Goal: Task Accomplishment & Management: Use online tool/utility

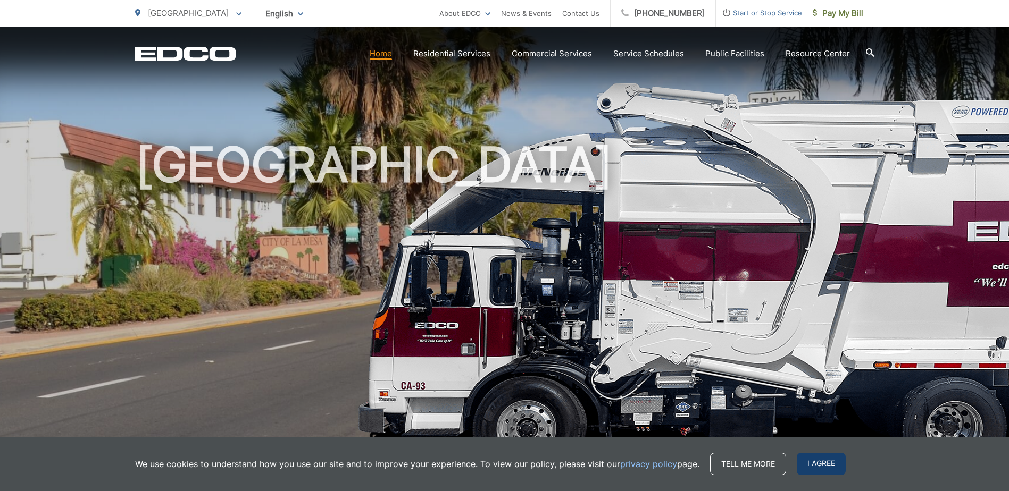
click at [819, 464] on span "I agree" at bounding box center [820, 464] width 49 height 22
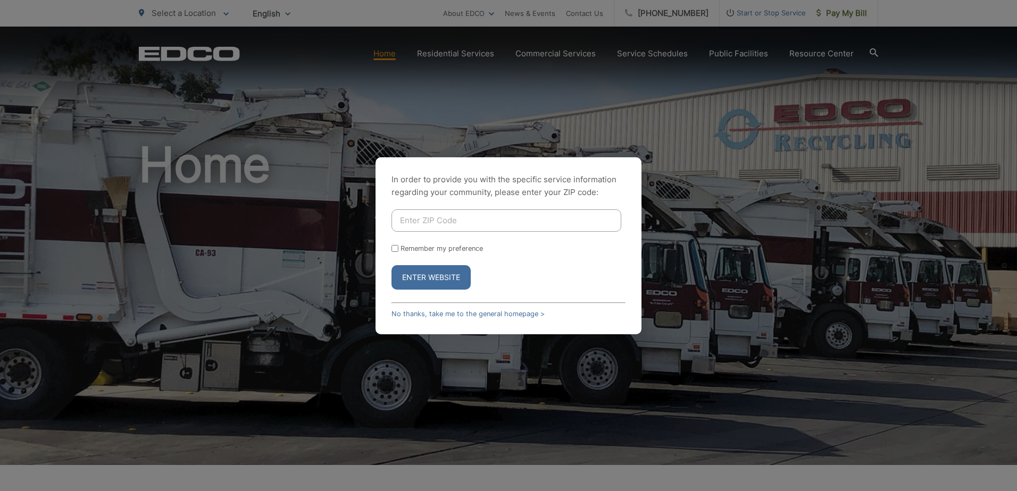
click at [447, 218] on input "Enter ZIP Code" at bounding box center [506, 220] width 230 height 22
type input "92021"
click at [391, 265] on button "Enter Website" at bounding box center [430, 277] width 79 height 24
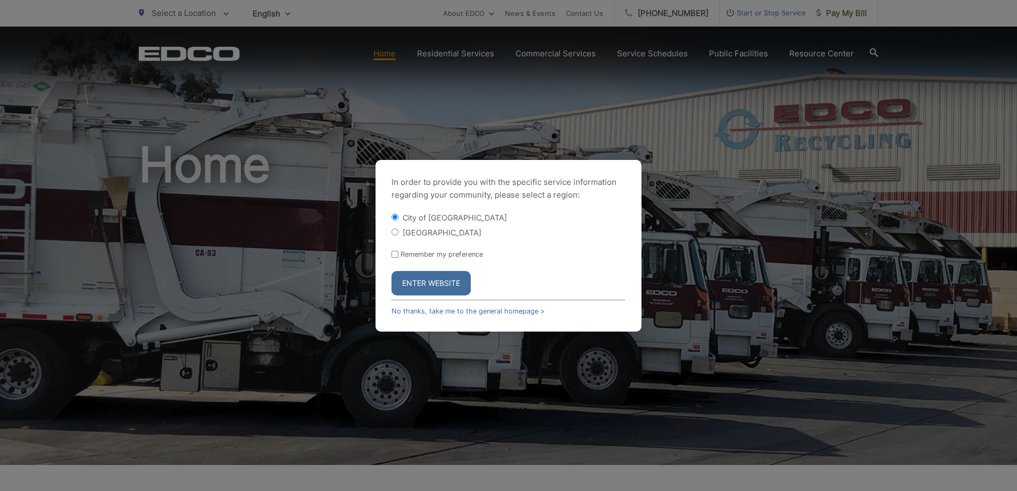
click at [394, 237] on div "[GEOGRAPHIC_DATA]" at bounding box center [508, 232] width 234 height 11
click at [396, 233] on input "[GEOGRAPHIC_DATA]" at bounding box center [394, 232] width 7 height 7
radio input "true"
drag, startPoint x: 425, startPoint y: 290, endPoint x: 520, endPoint y: 277, distance: 96.0
click at [427, 289] on button "Enter Website" at bounding box center [430, 283] width 79 height 24
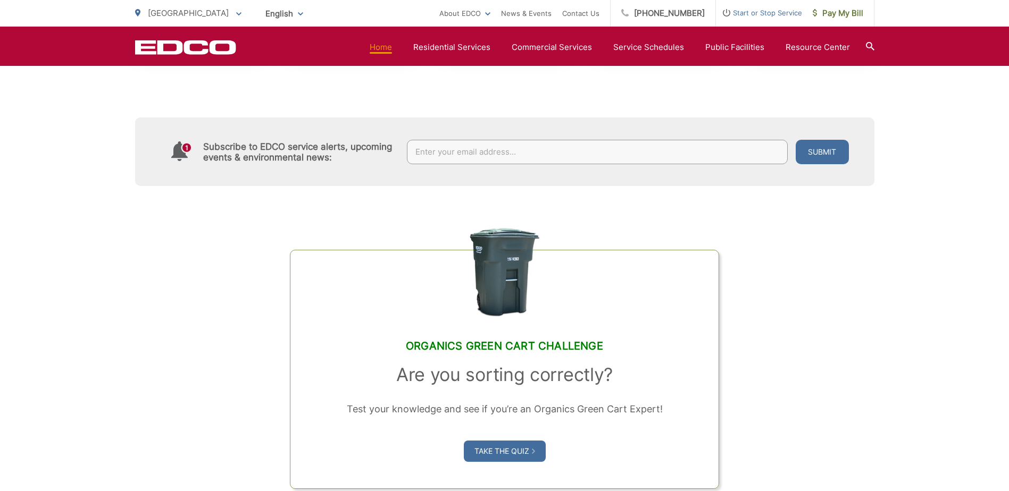
scroll to position [425, 0]
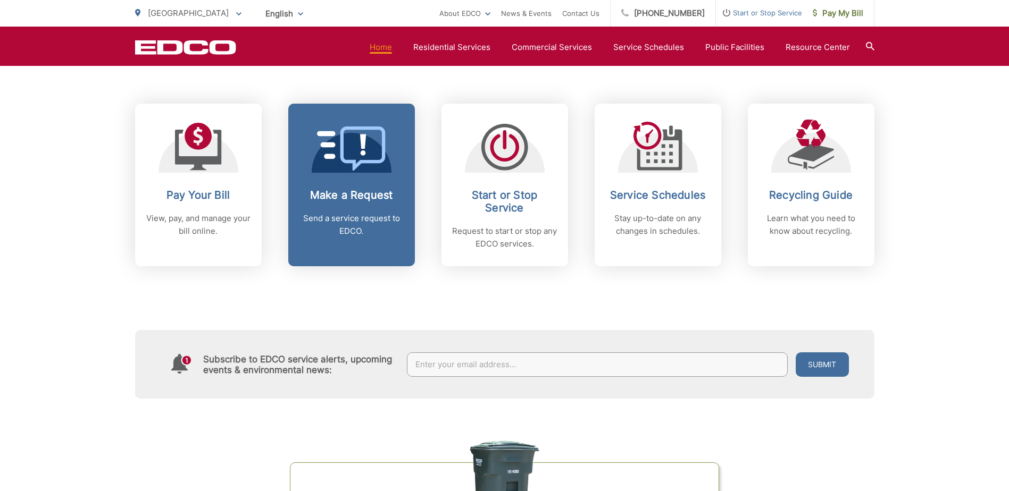
click at [364, 222] on p "Send a service request to EDCO." at bounding box center [351, 225] width 105 height 26
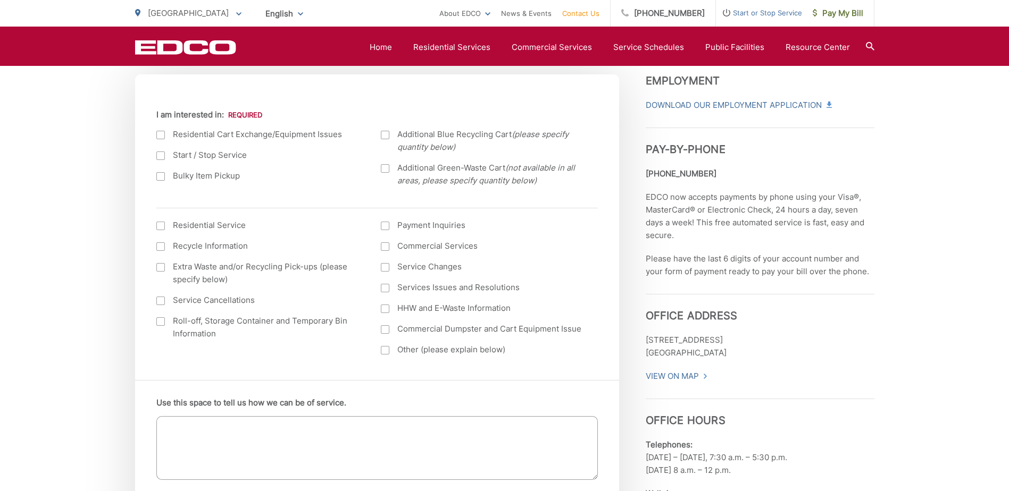
scroll to position [425, 0]
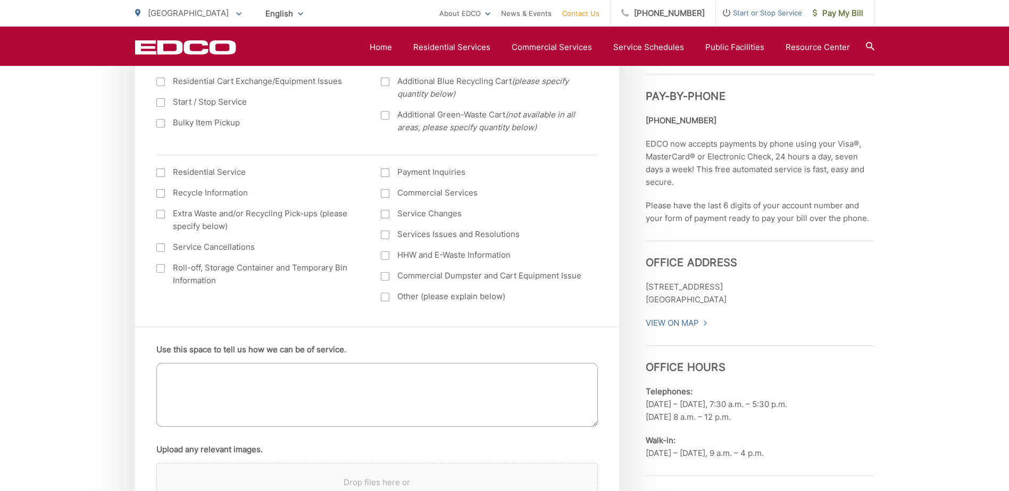
drag, startPoint x: 74, startPoint y: 330, endPoint x: 509, endPoint y: 360, distance: 435.4
drag, startPoint x: 67, startPoint y: 164, endPoint x: 75, endPoint y: 165, distance: 8.6
